Goal: Task Accomplishment & Management: Manage account settings

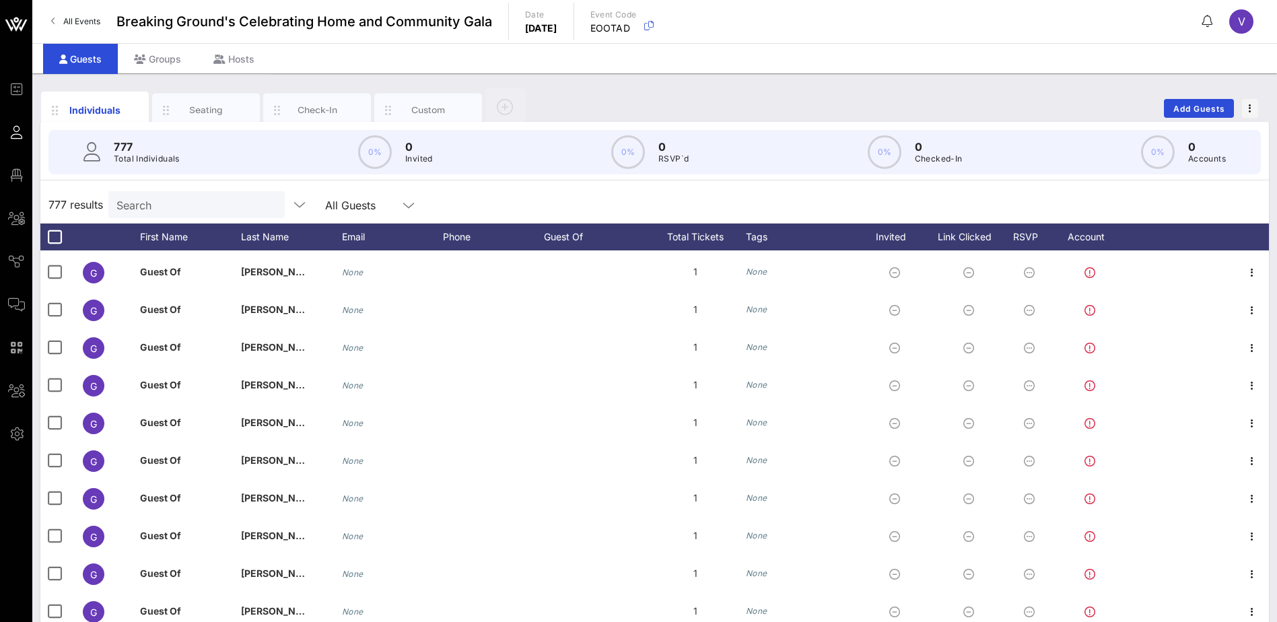
scroll to position [539, 0]
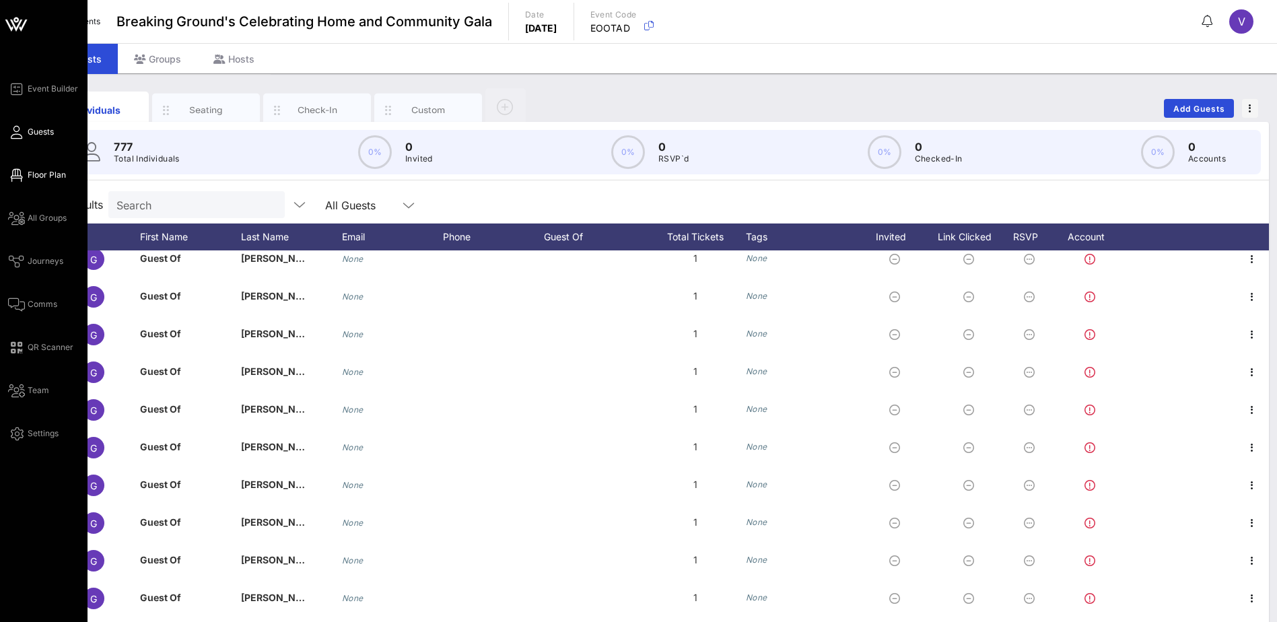
click at [58, 173] on span "Floor Plan" at bounding box center [47, 175] width 38 height 12
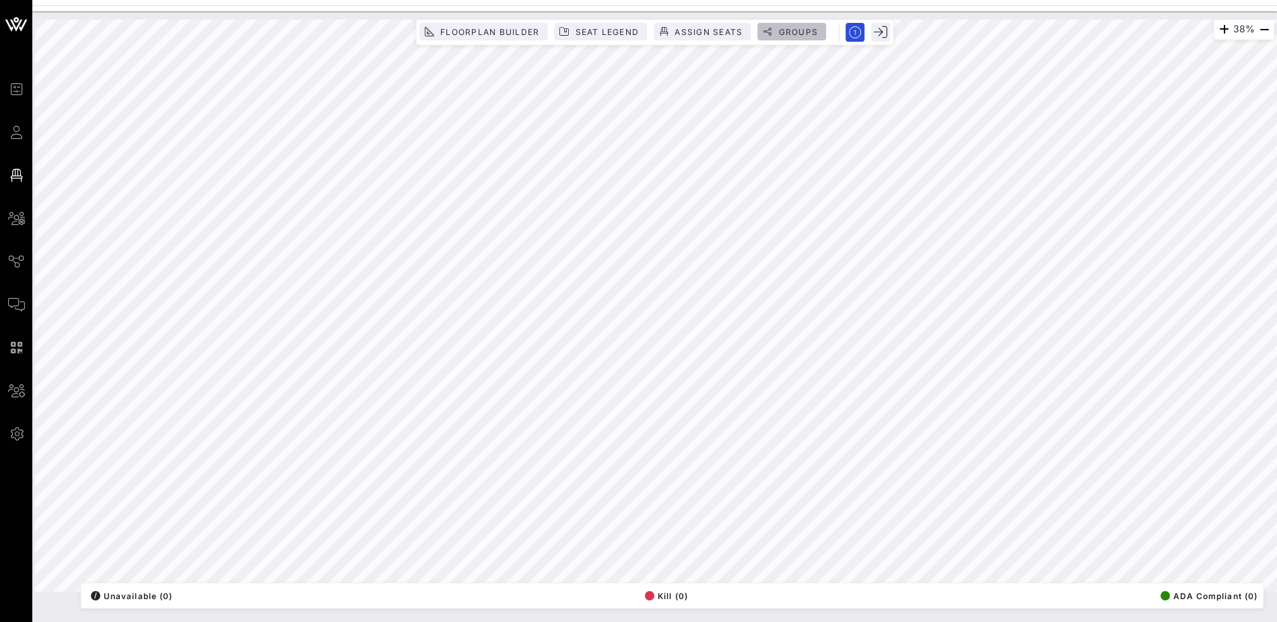
click at [780, 24] on button "Groups" at bounding box center [791, 32] width 69 height 18
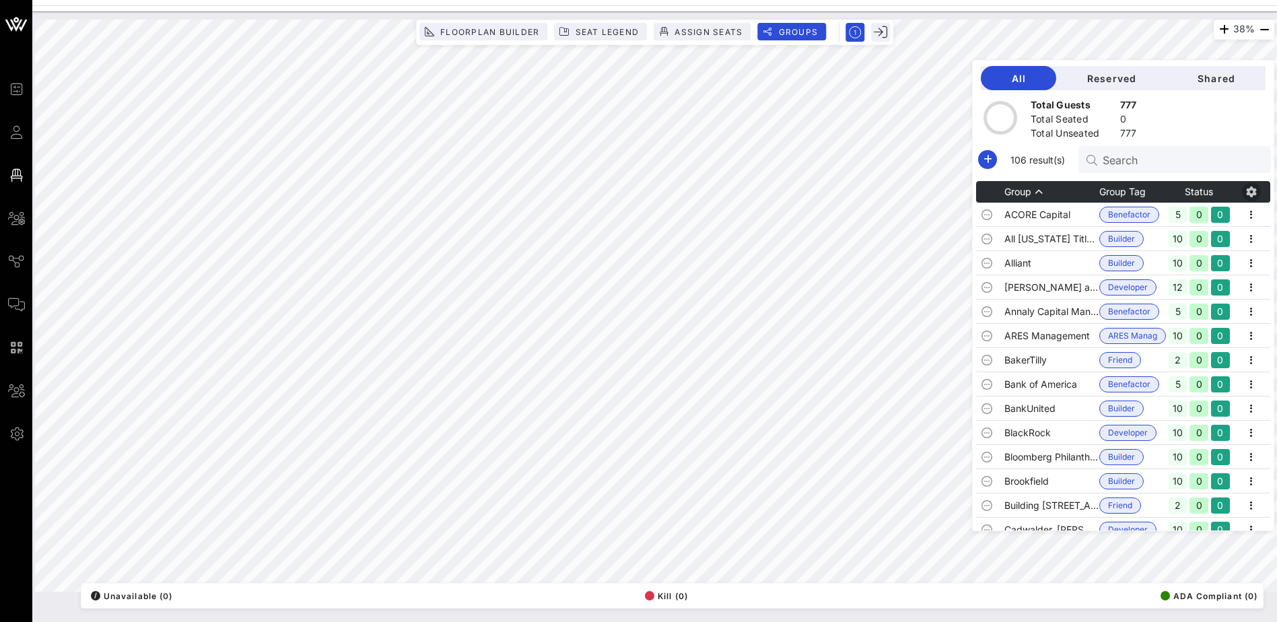
click at [1248, 190] on icon "button" at bounding box center [1252, 192] width 16 height 16
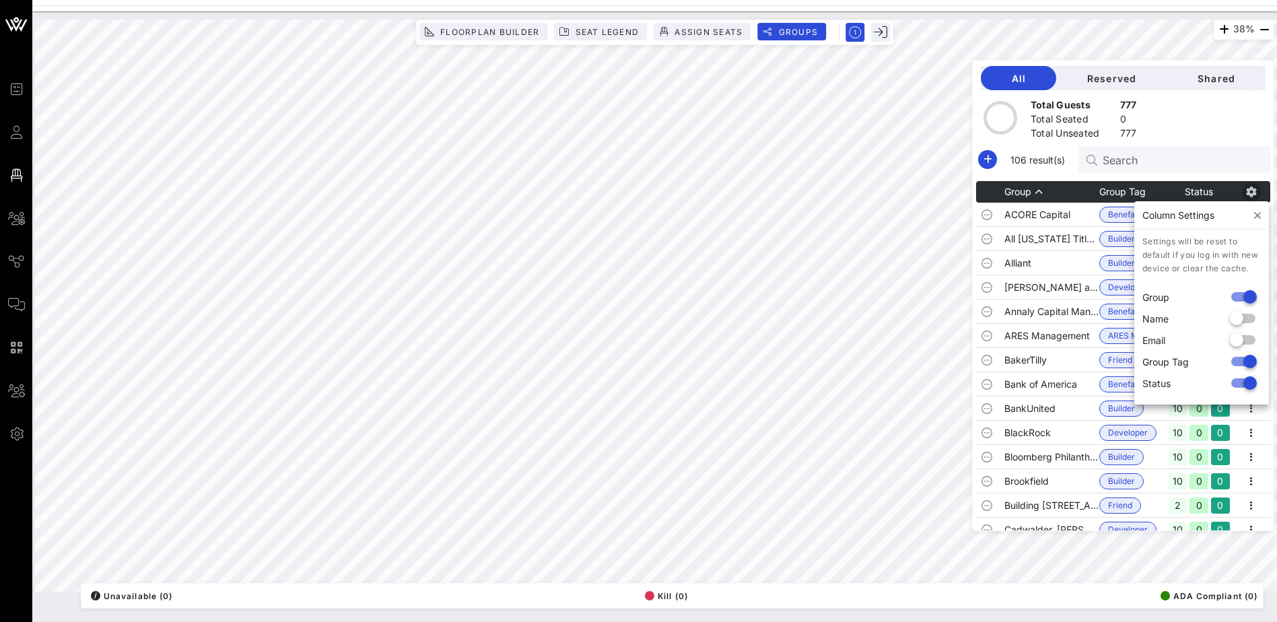
click at [1248, 190] on icon "button" at bounding box center [1252, 192] width 16 height 16
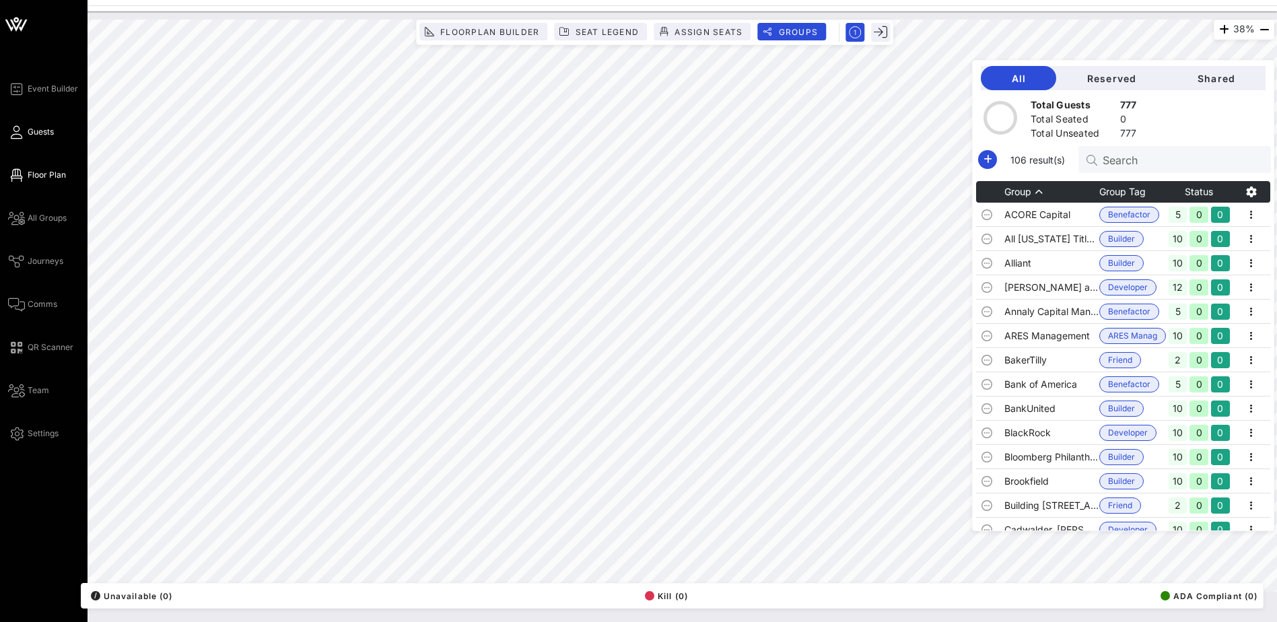
click at [36, 127] on span "Guests" at bounding box center [41, 132] width 26 height 12
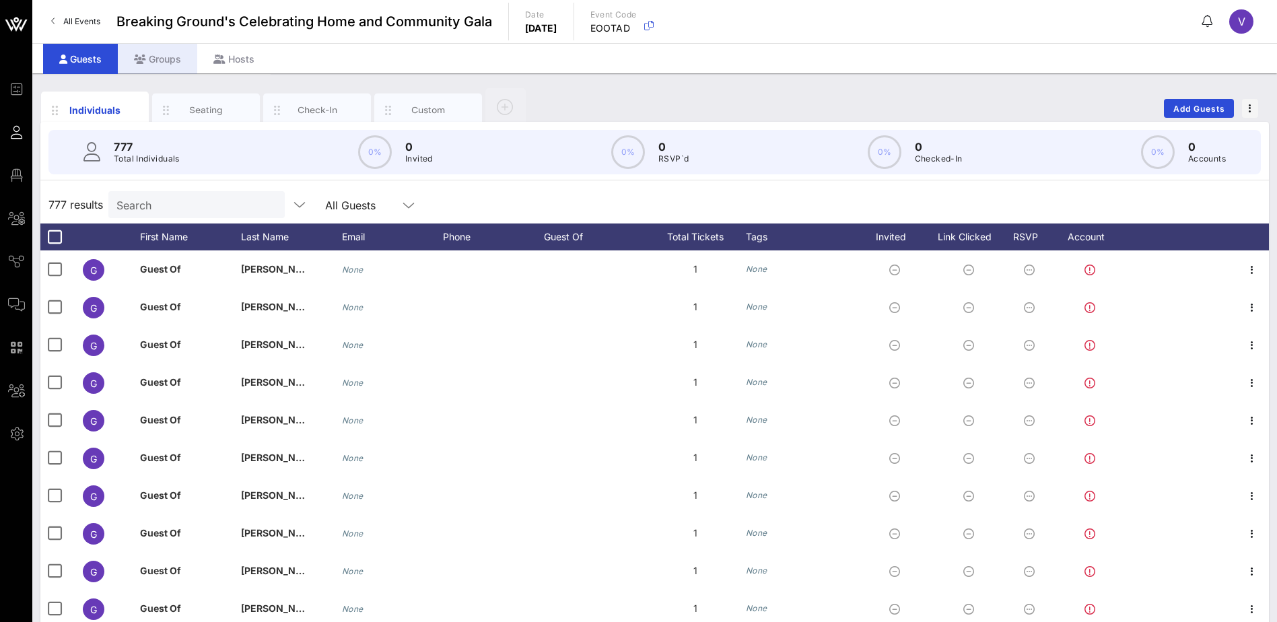
click at [150, 64] on div "Groups" at bounding box center [157, 59] width 79 height 30
